Goal: Task Accomplishment & Management: Manage account settings

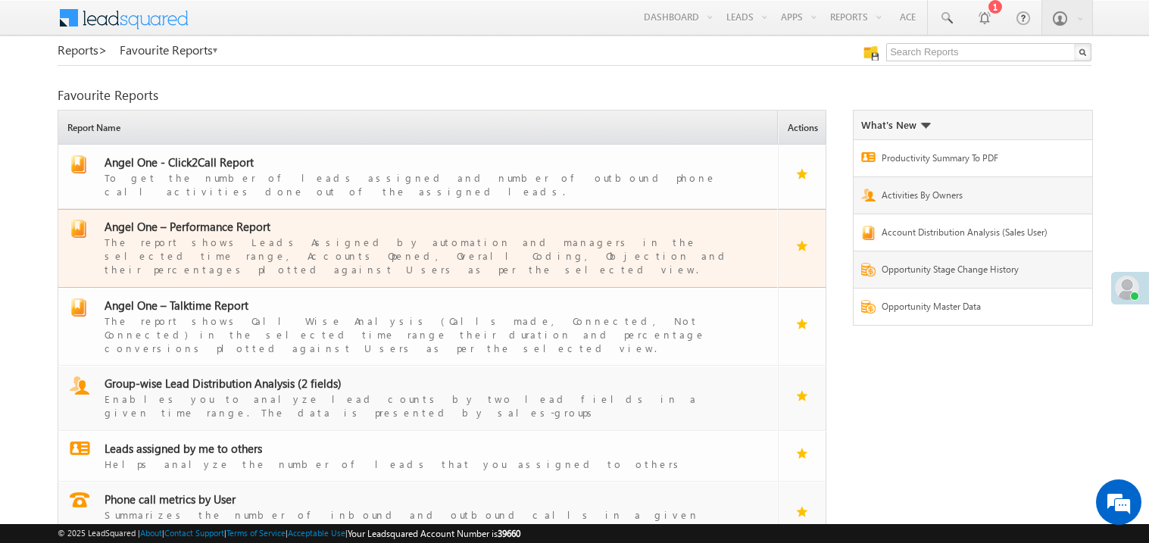
click at [199, 219] on span "Angel One – Performance Report" at bounding box center [188, 226] width 166 height 15
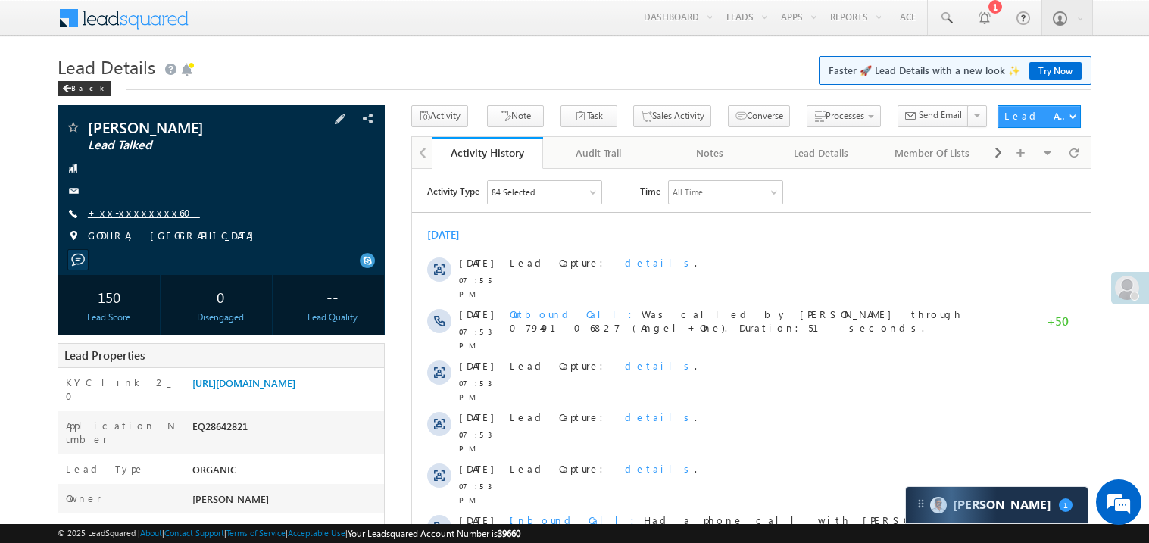
click at [135, 216] on link "+xx-xxxxxxxx60" at bounding box center [144, 212] width 112 height 13
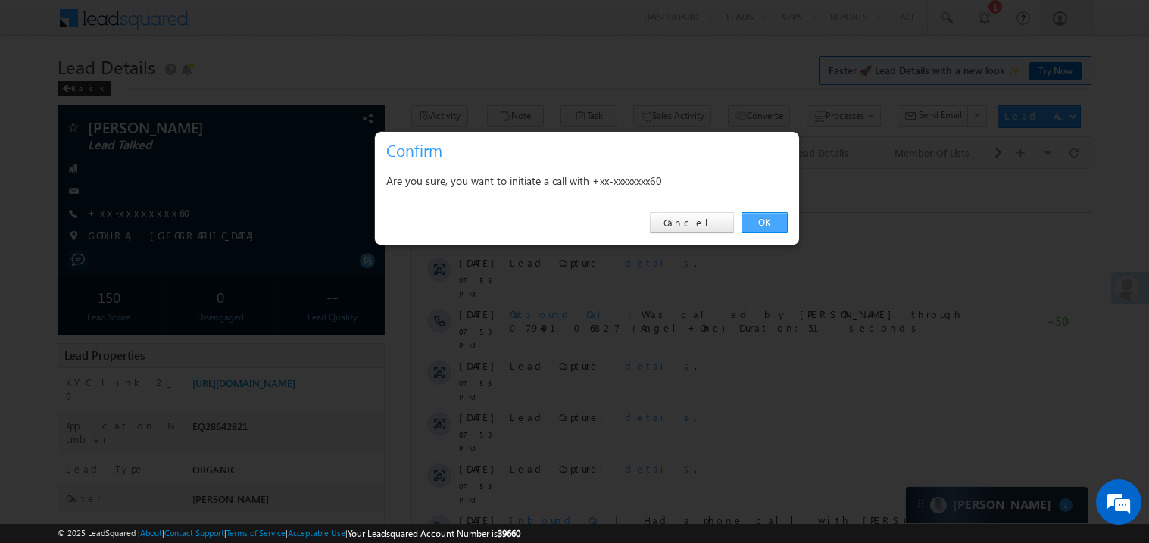
click at [758, 220] on link "OK" at bounding box center [765, 222] width 46 height 21
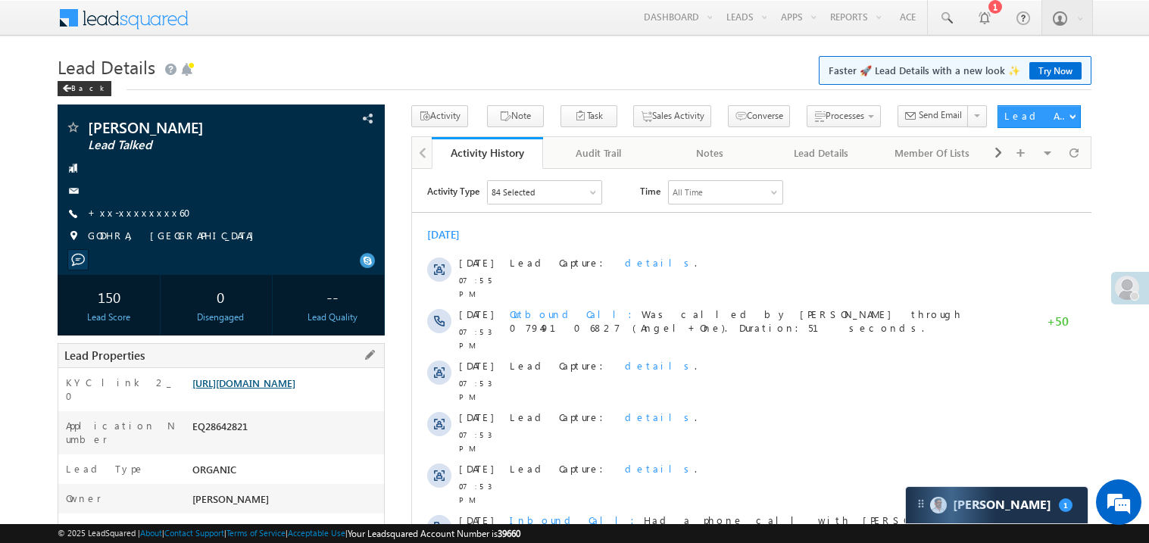
click at [292, 389] on link "https://angelbroking1-pk3em7sa.customui-test.leadsquared.com?leadId=f775e5e1-7d…" at bounding box center [243, 383] width 103 height 13
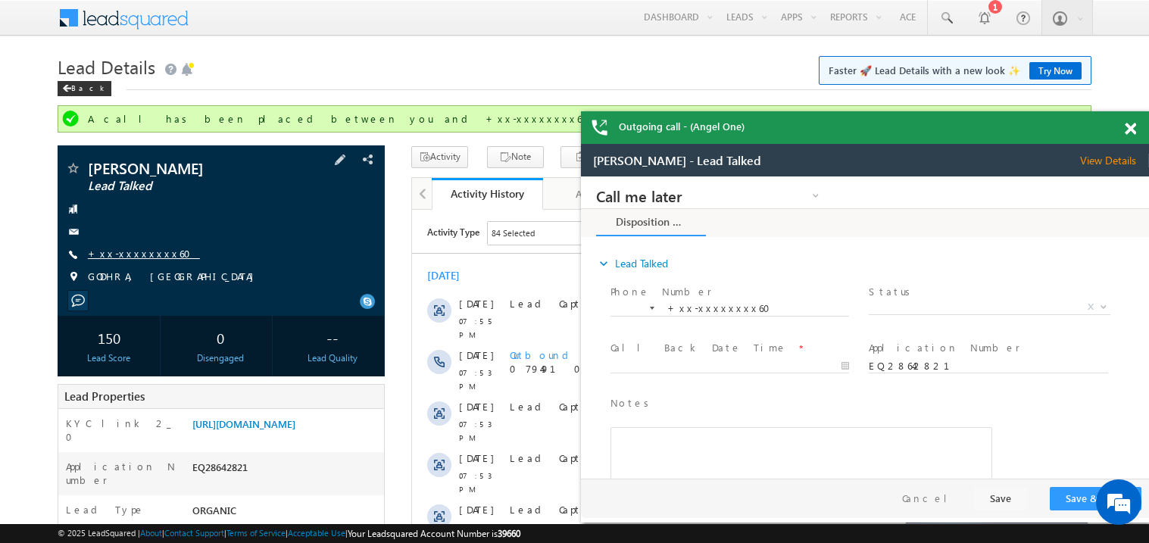
click at [137, 253] on link "+xx-xxxxxxxx60" at bounding box center [144, 253] width 112 height 13
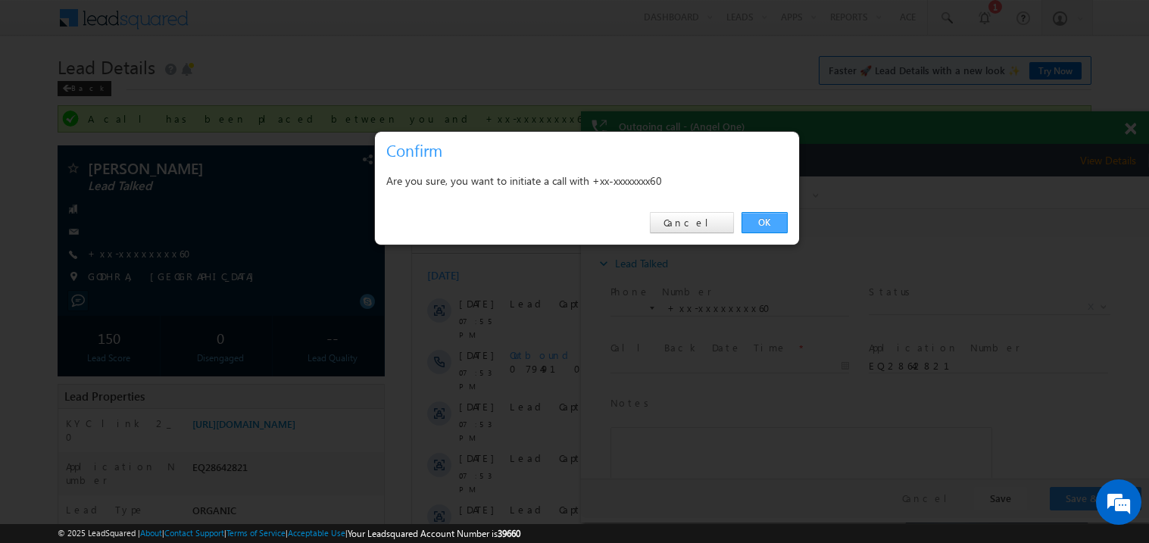
click at [770, 227] on link "OK" at bounding box center [765, 222] width 46 height 21
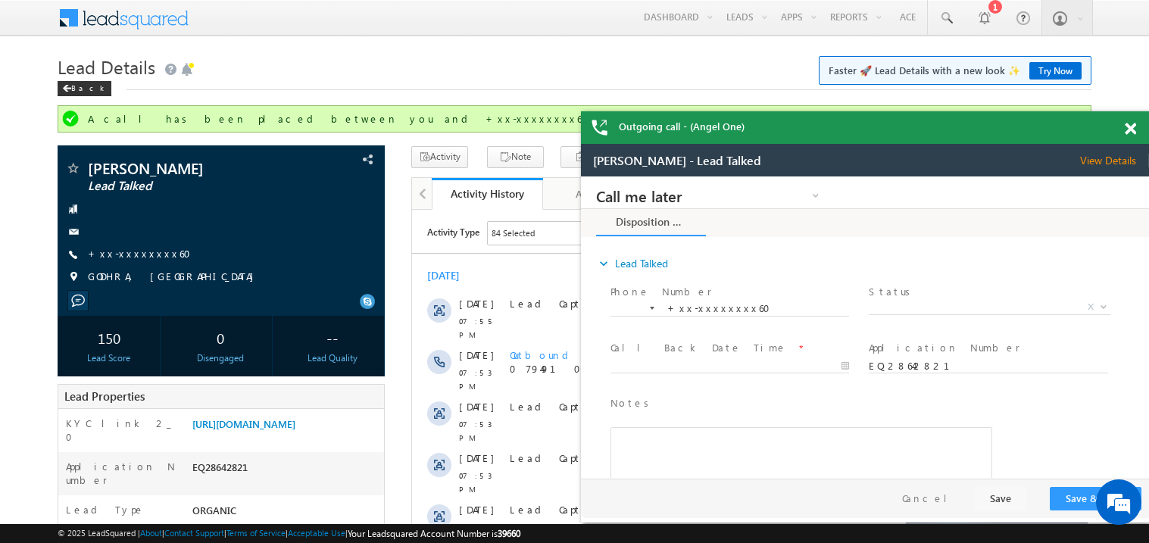
click at [1133, 127] on span at bounding box center [1130, 129] width 11 height 13
click at [1130, 125] on span at bounding box center [1130, 129] width 11 height 13
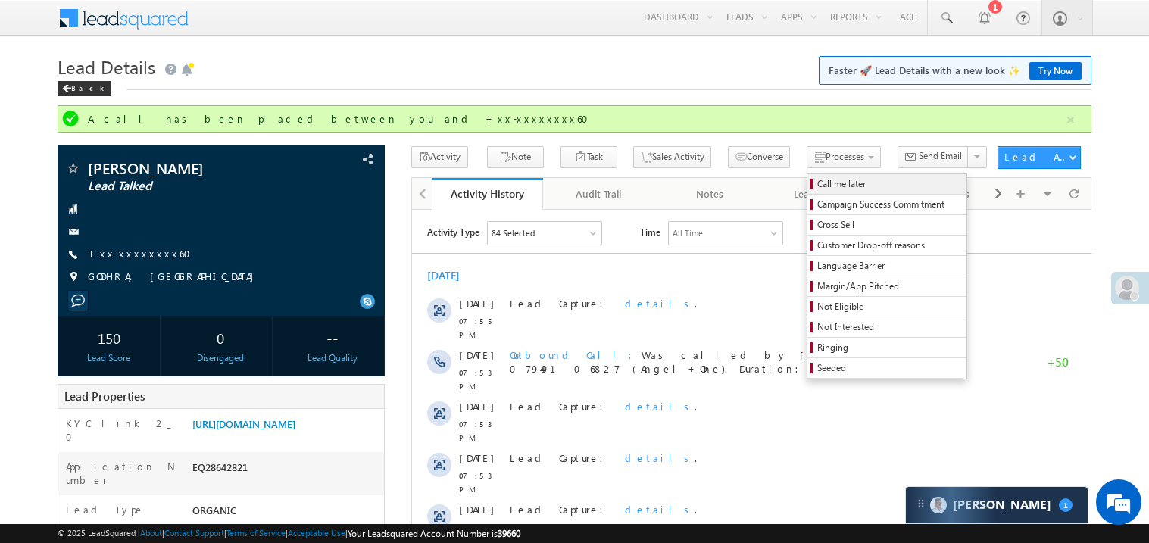
click at [817, 187] on span "Call me later" at bounding box center [889, 184] width 144 height 14
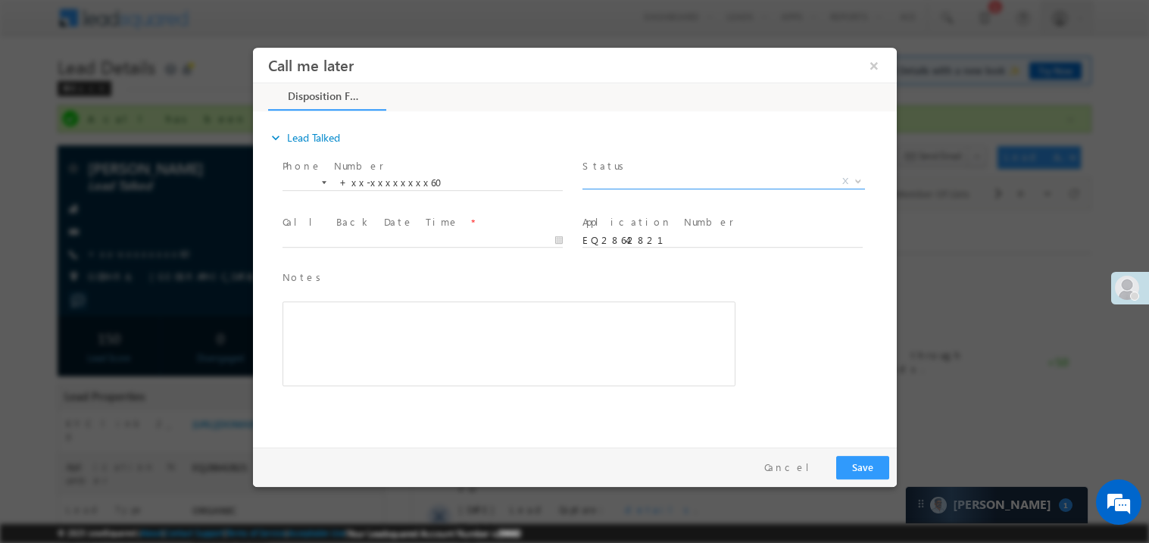
click at [627, 180] on span "X" at bounding box center [723, 180] width 283 height 15
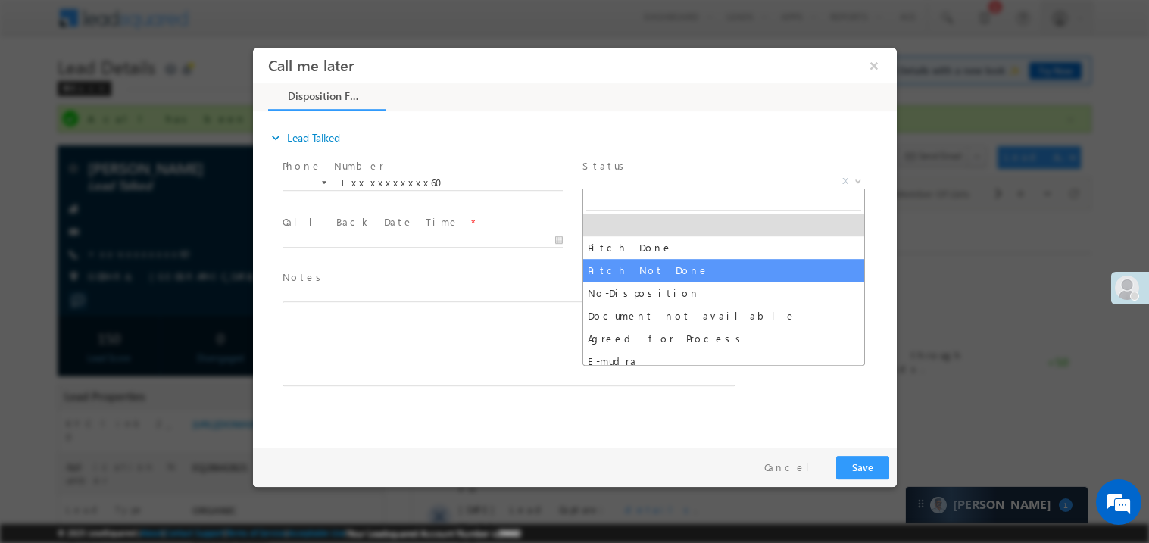
select select "Pitch Not Done"
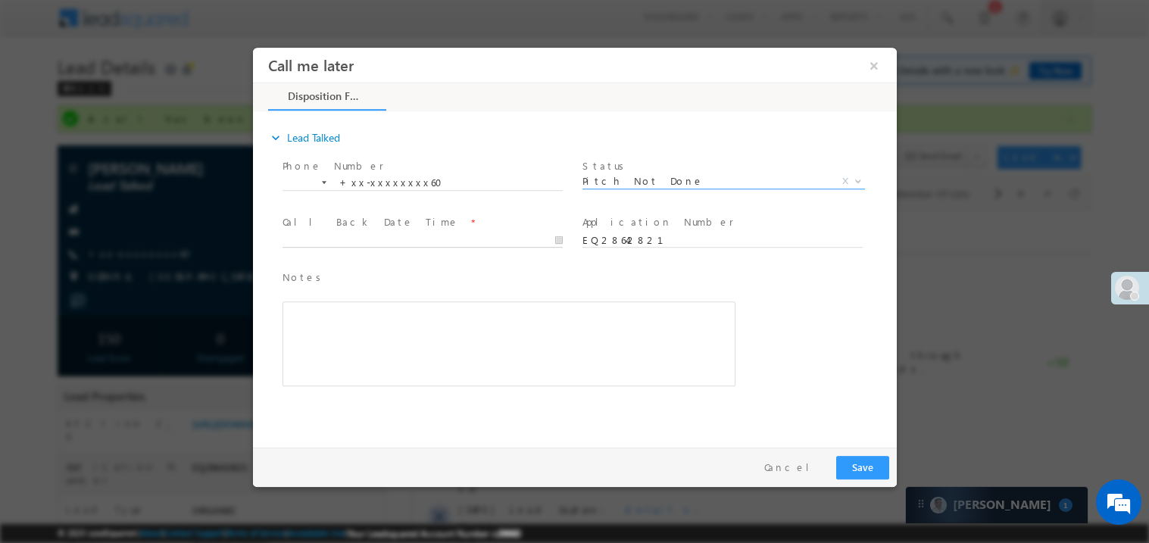
click at [368, 239] on body "Call me later ×" at bounding box center [574, 243] width 644 height 393
type input "09/10/25 10:13 AM"
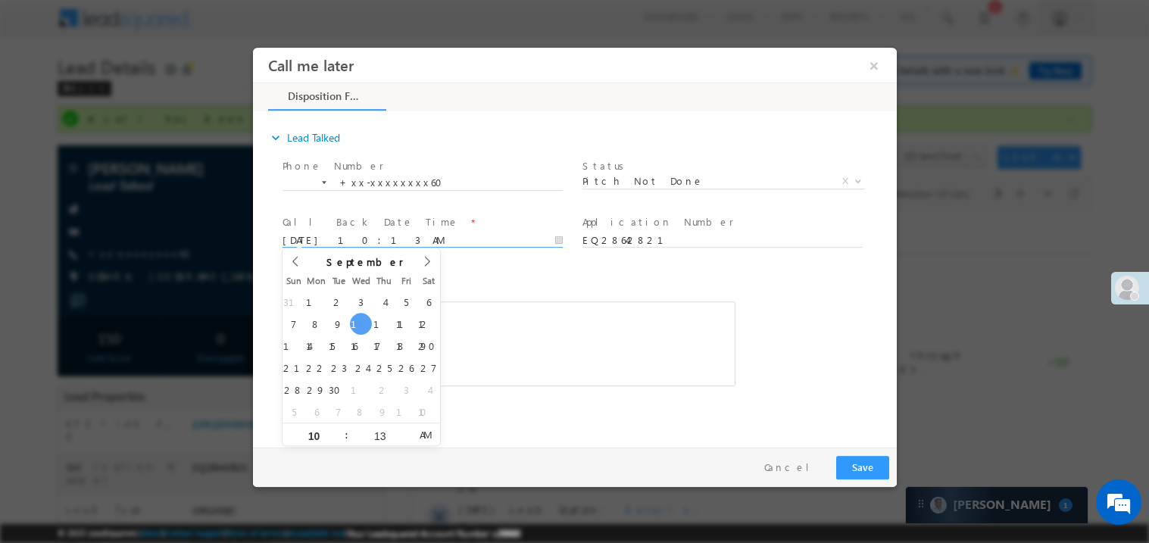
click at [522, 352] on div "Rich Text Editor, 40788eee-0fb2-11ec-a811-0adc8a9d82c2__tab1__section1__Notes__…" at bounding box center [508, 343] width 453 height 85
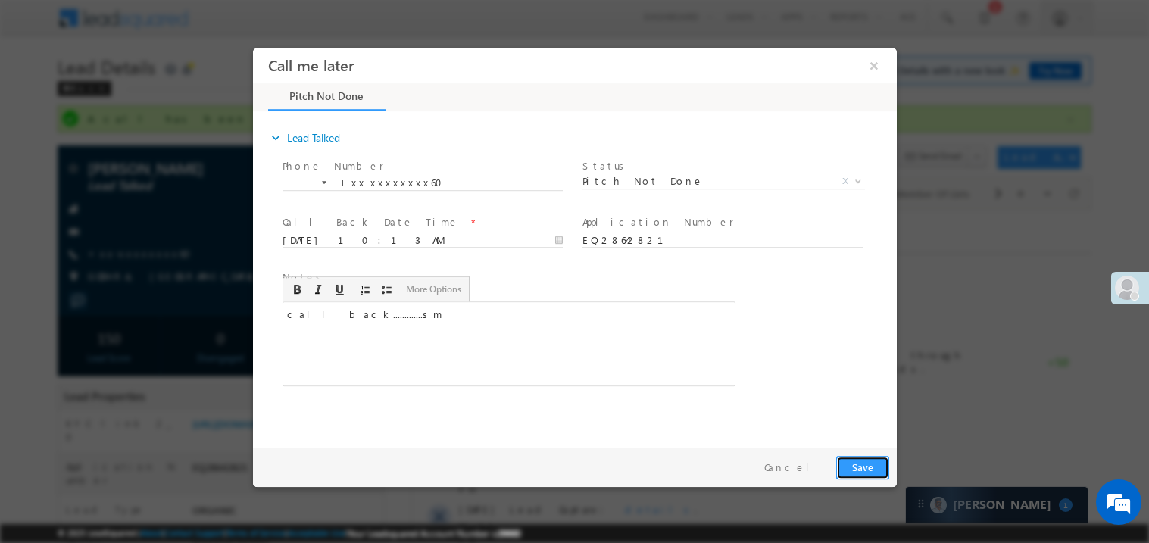
click at [873, 470] on button "Save" at bounding box center [862, 466] width 53 height 23
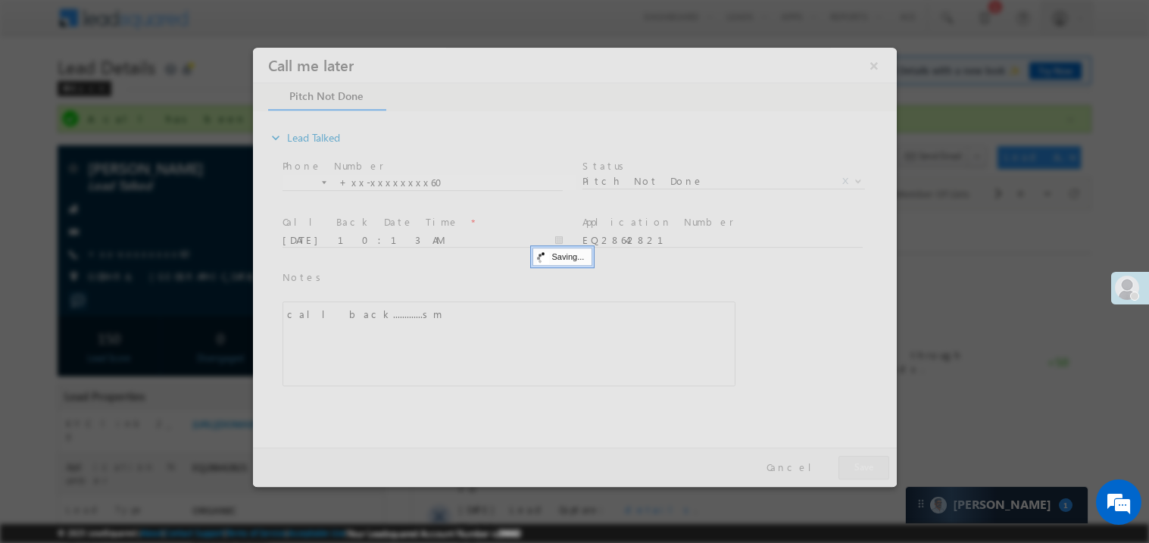
click at [873, 470] on div at bounding box center [574, 266] width 644 height 439
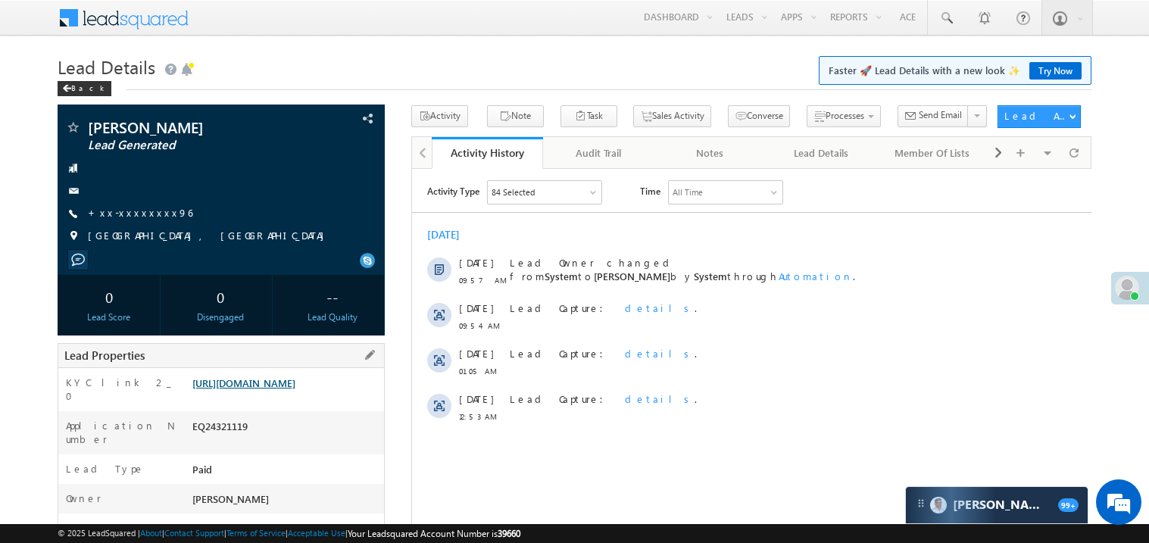
click at [295, 389] on link "https://angelbroking1-pk3em7sa.customui-test.leadsquared.com?leadId=2fcf2840-ea…" at bounding box center [243, 383] width 103 height 13
click at [284, 389] on link "[URL][DOMAIN_NAME]" at bounding box center [243, 383] width 103 height 13
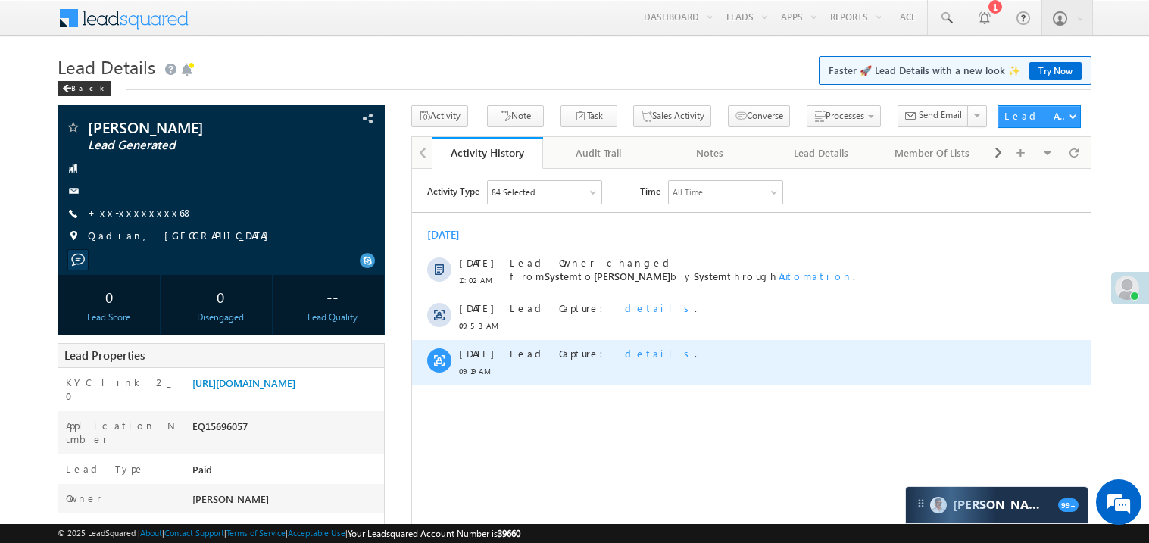
click at [536, 370] on div "Lead Capture: details ." at bounding box center [758, 361] width 498 height 45
